Goal: Information Seeking & Learning: Compare options

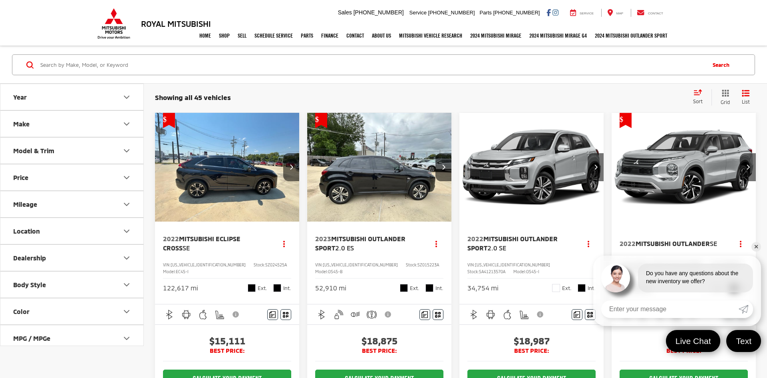
click at [125, 96] on icon "Year" at bounding box center [127, 97] width 10 height 10
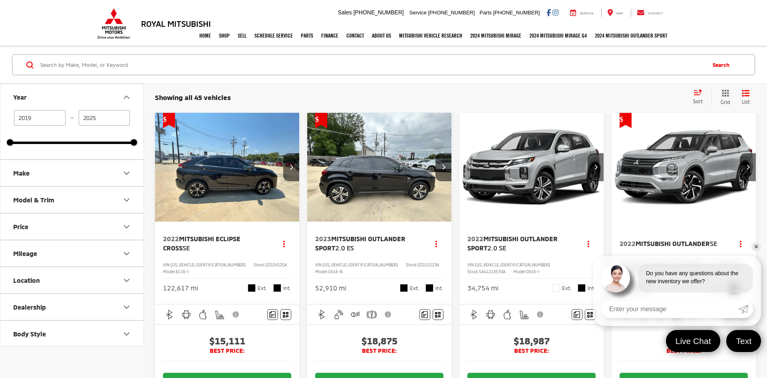
drag, startPoint x: 40, startPoint y: 117, endPoint x: 0, endPoint y: 125, distance: 41.1
click at [0, 125] on div "Year [DATE] — [DATE] 2019 2025 Make Model & Trim Price 10,000 — 51,000 10000 51…" at bounding box center [72, 215] width 144 height 262
type input "2015"
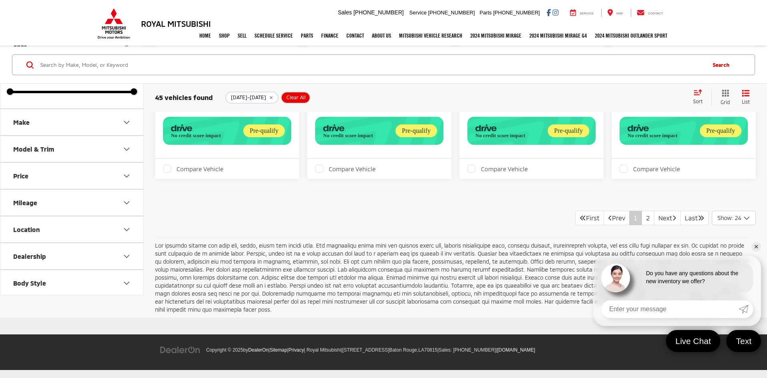
scroll to position [2289, 0]
click at [642, 215] on link "2" at bounding box center [648, 218] width 13 height 14
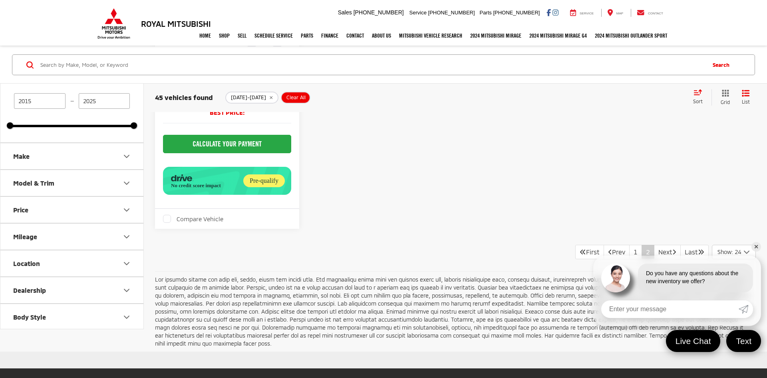
scroll to position [2091, 0]
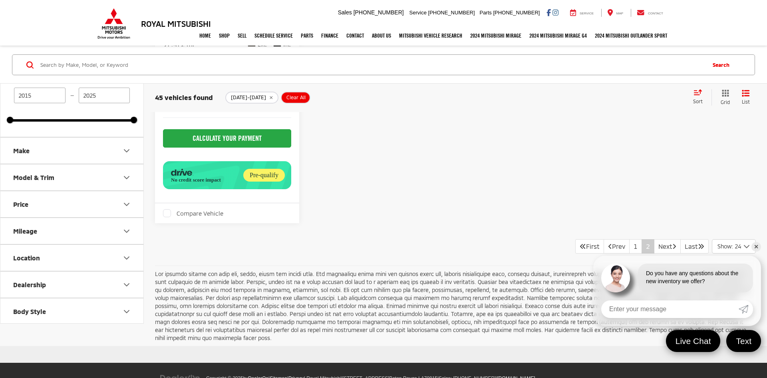
click at [755, 247] on link "✕" at bounding box center [757, 247] width 10 height 10
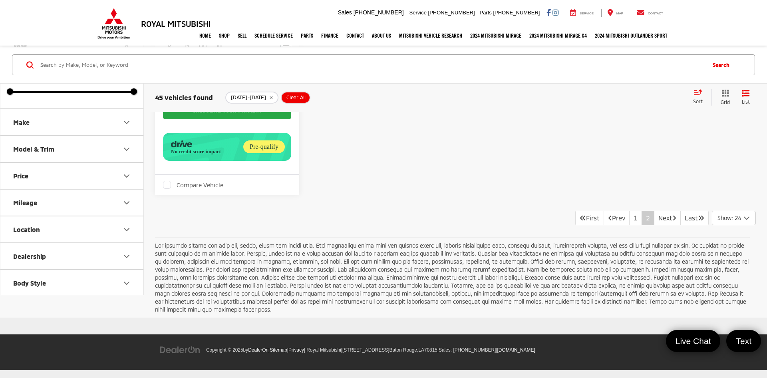
scroll to position [2286, 0]
click at [654, 221] on link "Next" at bounding box center [667, 218] width 27 height 14
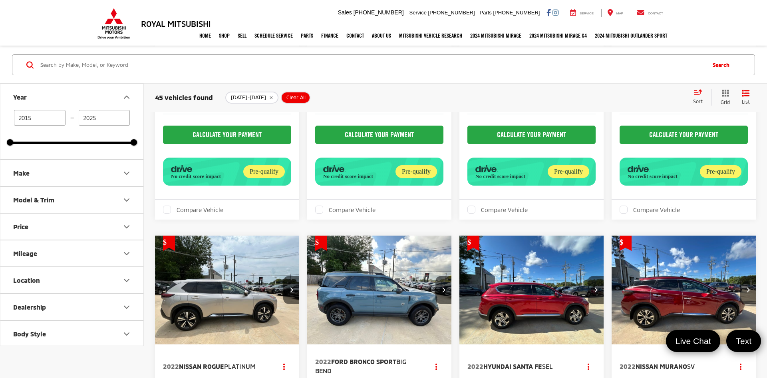
scroll to position [0, 0]
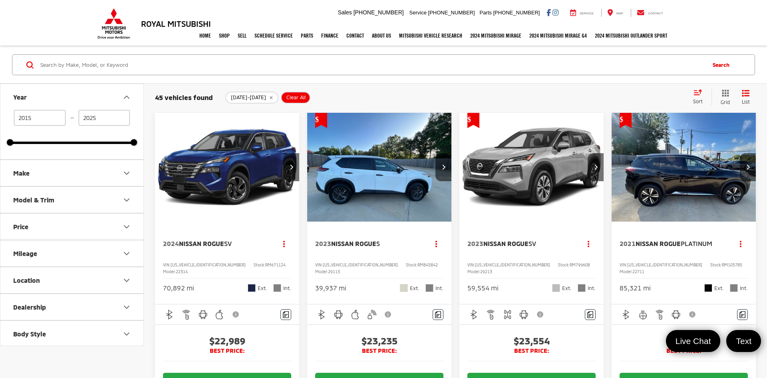
click at [124, 177] on icon "Make" at bounding box center [127, 173] width 10 height 10
